Goal: Information Seeking & Learning: Learn about a topic

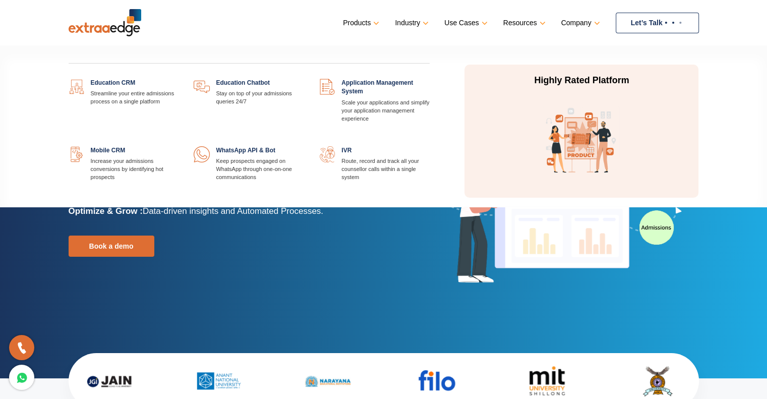
click at [179, 79] on link at bounding box center [179, 79] width 0 height 0
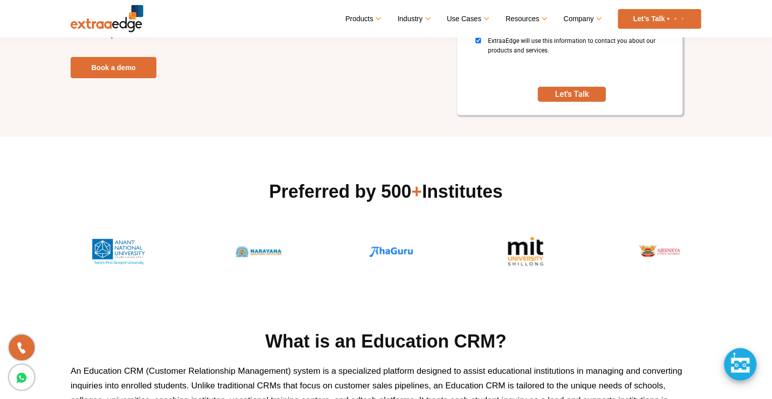
scroll to position [202, 0]
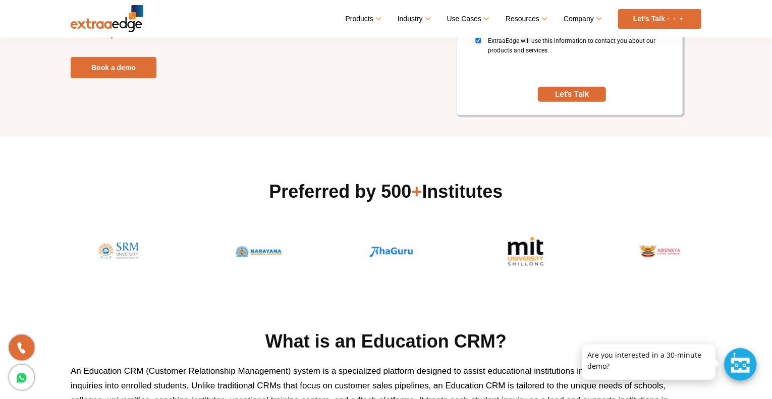
click at [741, 362] on div at bounding box center [740, 364] width 33 height 33
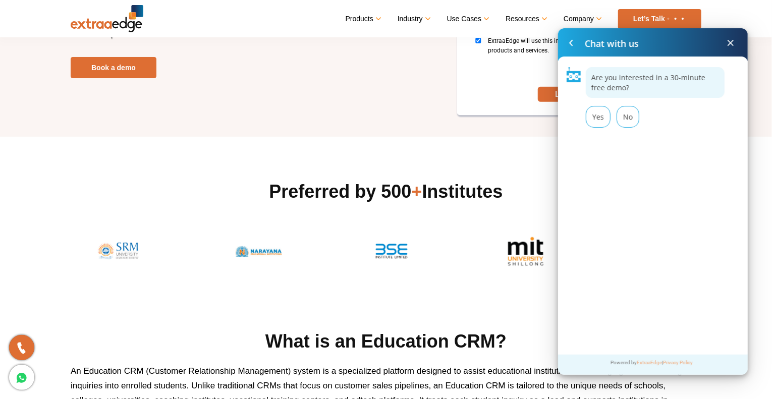
click at [729, 44] on span at bounding box center [731, 43] width 12 height 12
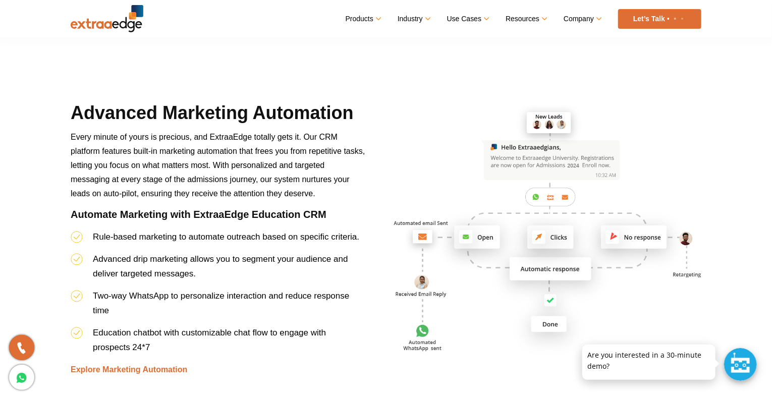
scroll to position [2383, 0]
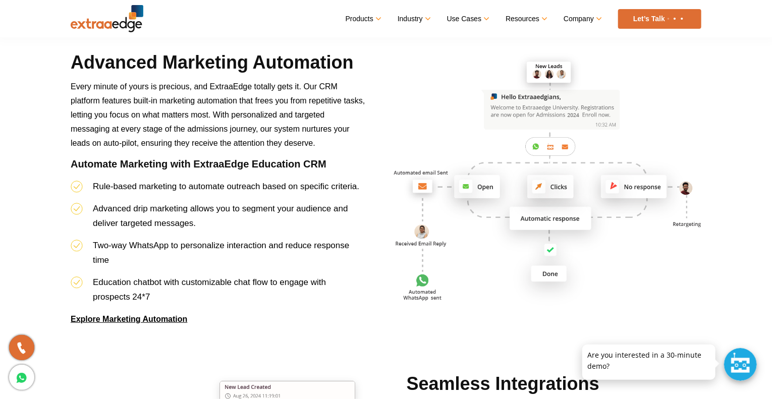
click at [169, 317] on link "Explore Marketing Automation" at bounding box center [129, 319] width 117 height 9
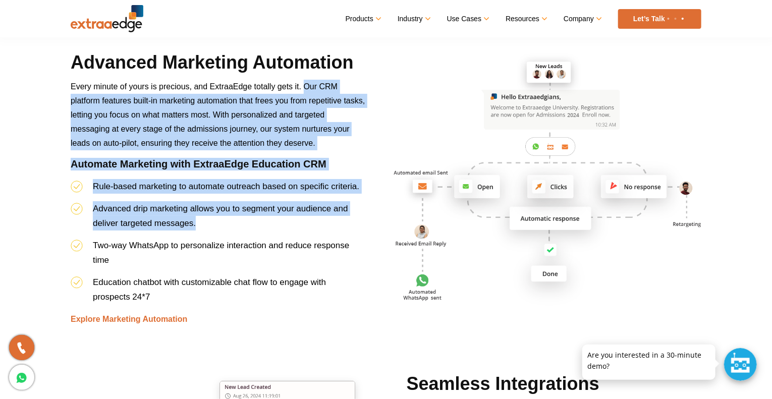
drag, startPoint x: 306, startPoint y: 86, endPoint x: 212, endPoint y: 229, distance: 171.1
click at [212, 229] on div "Advanced Marketing Automation Every minute of yours is precious, and ExtraaEdge…" at bounding box center [218, 188] width 310 height 276
copy div "Our CRM platform features built-in marketing automation that frees you from rep…"
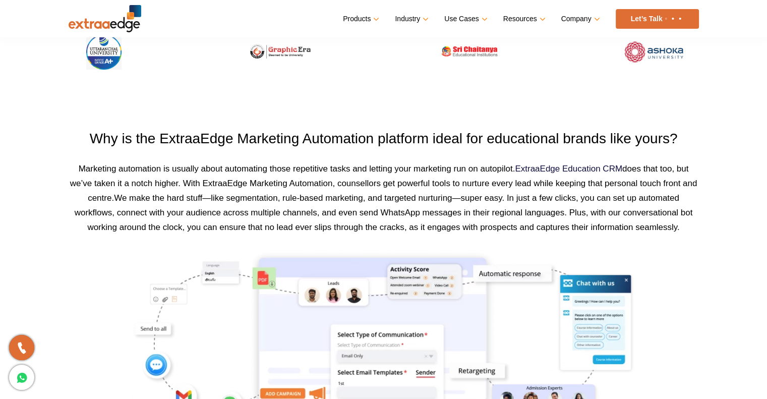
scroll to position [454, 0]
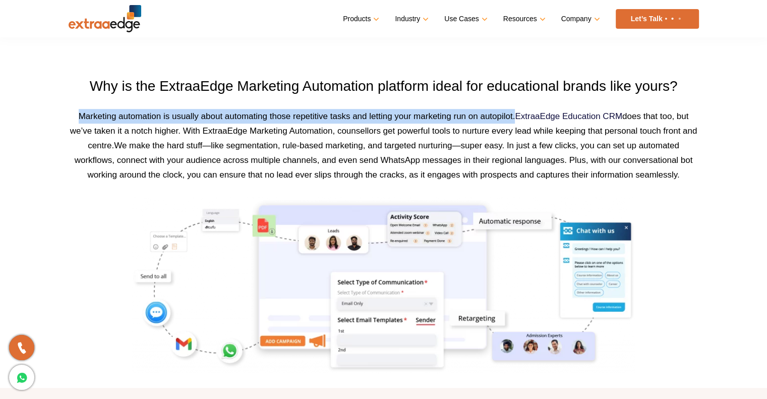
drag, startPoint x: 76, startPoint y: 116, endPoint x: 514, endPoint y: 117, distance: 437.4
click at [514, 117] on span "Marketing automation is usually about automating those repetitive tasks and let…" at bounding box center [384, 131] width 628 height 39
copy span "Marketing automation is usually about automating those repetitive tasks and let…"
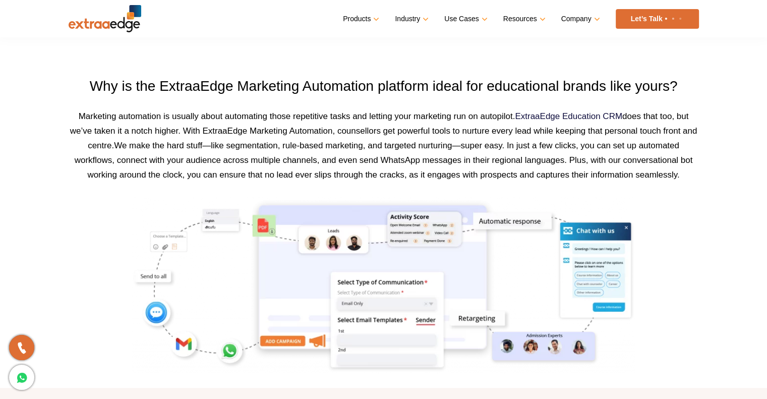
click at [527, 161] on span "We make the hard stuff—like segmentation, rule-based marketing, and targeted nu…" at bounding box center [384, 160] width 619 height 39
